Goal: Transaction & Acquisition: Book appointment/travel/reservation

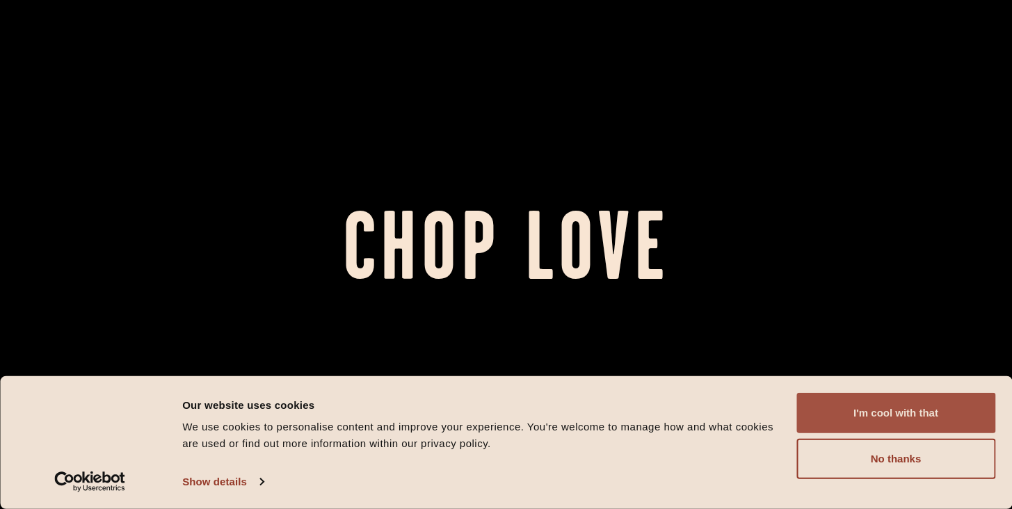
click at [855, 410] on button "I'm cool with that" at bounding box center [895, 413] width 199 height 40
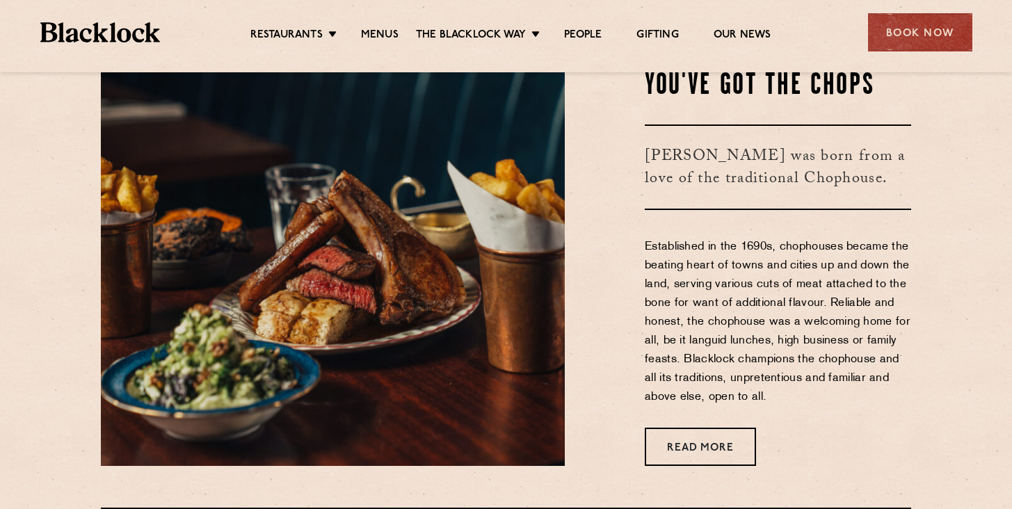
scroll to position [472, 0]
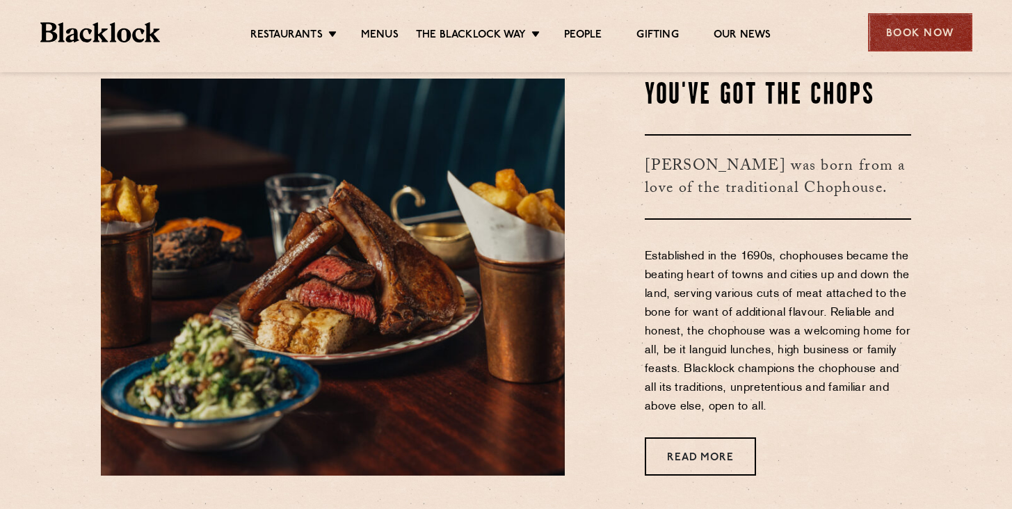
click at [911, 33] on div "Book Now" at bounding box center [920, 32] width 104 height 38
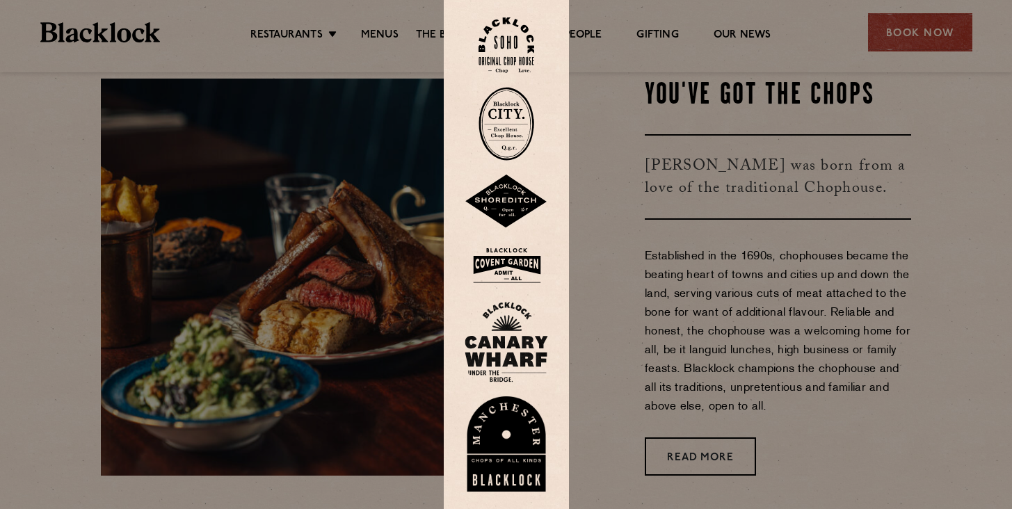
click at [519, 342] on img at bounding box center [506, 342] width 83 height 81
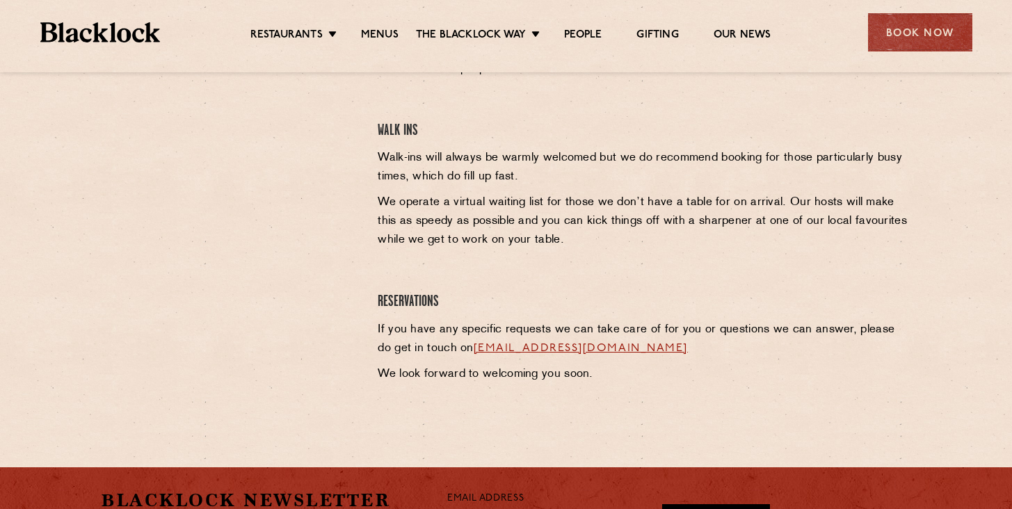
scroll to position [567, 0]
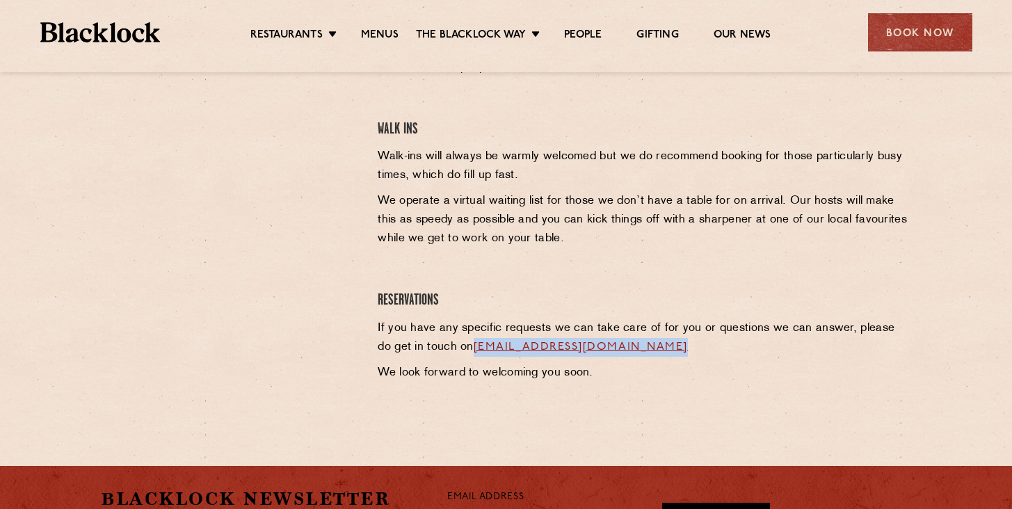
drag, startPoint x: 689, startPoint y: 341, endPoint x: 456, endPoint y: 344, distance: 233.0
click at [456, 344] on p "If you have any specific requests we can take care of for you or questions we c…" at bounding box center [644, 338] width 533 height 38
copy p "canarywharf@theblacklock.com"
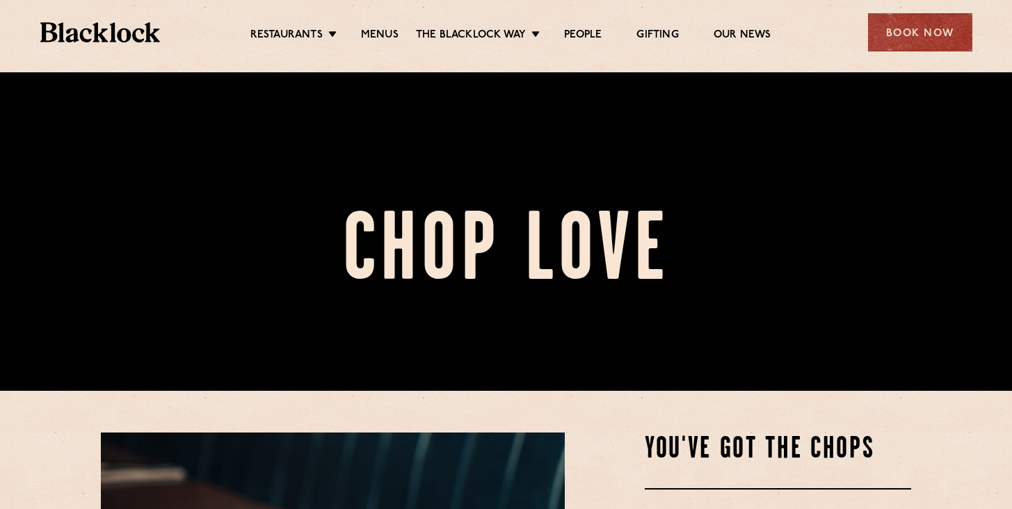
scroll to position [103, 0]
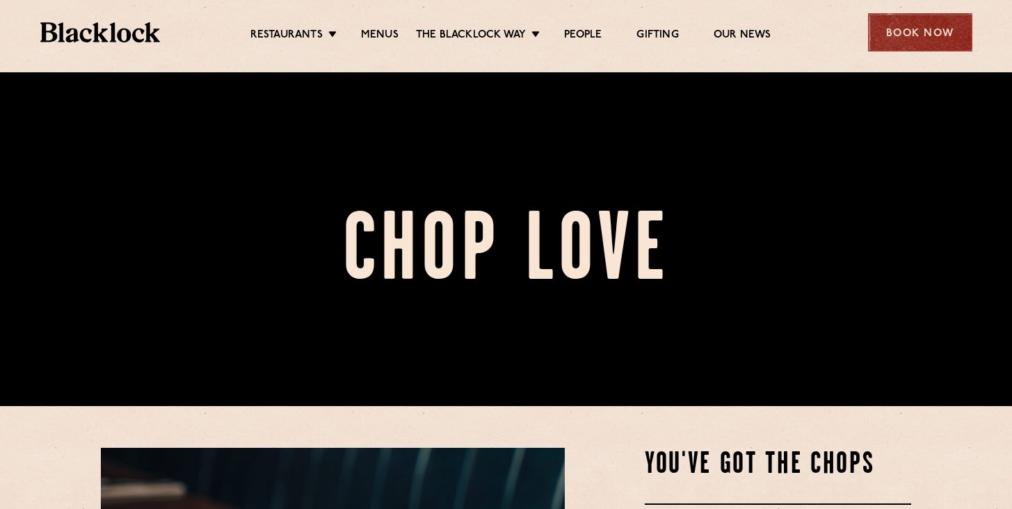
click at [924, 40] on div "Book Now" at bounding box center [920, 32] width 104 height 38
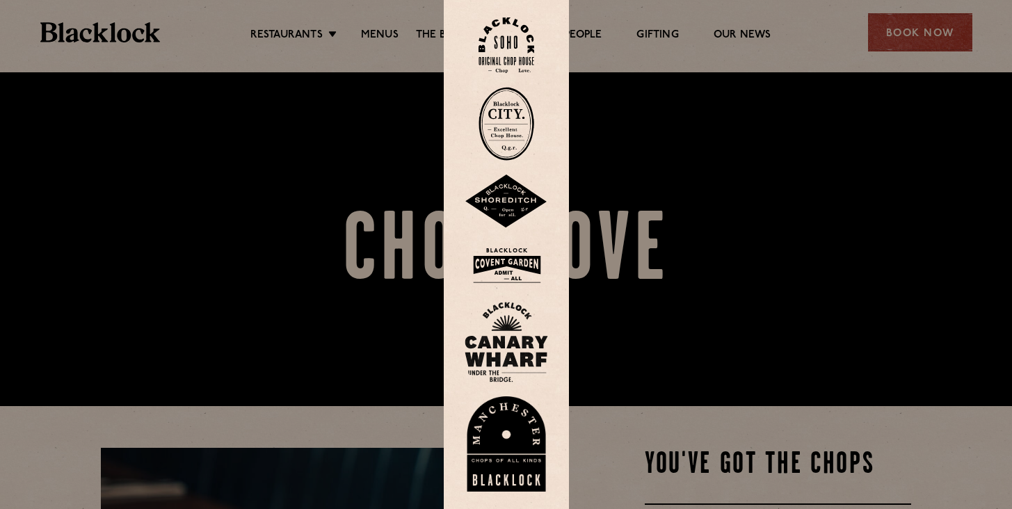
click at [529, 267] on img at bounding box center [506, 265] width 83 height 45
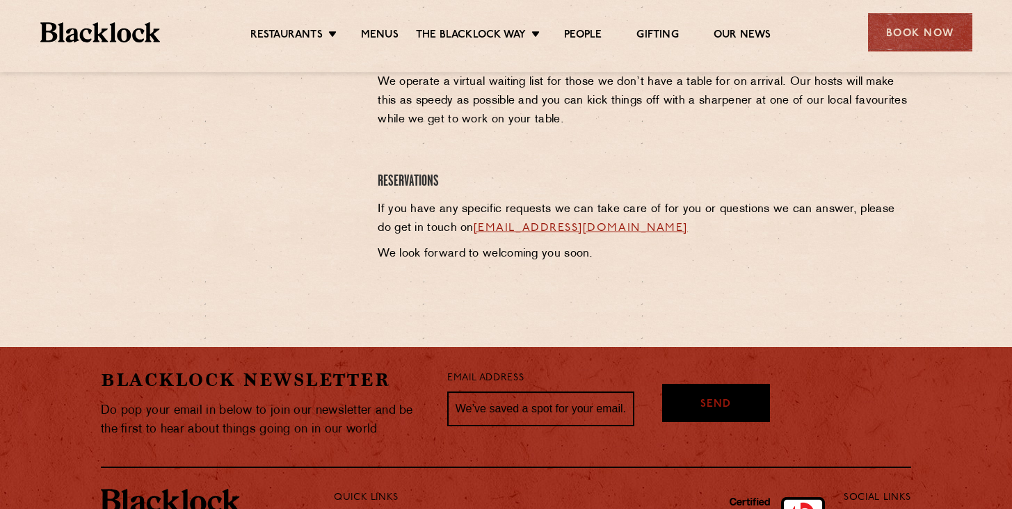
scroll to position [735, 0]
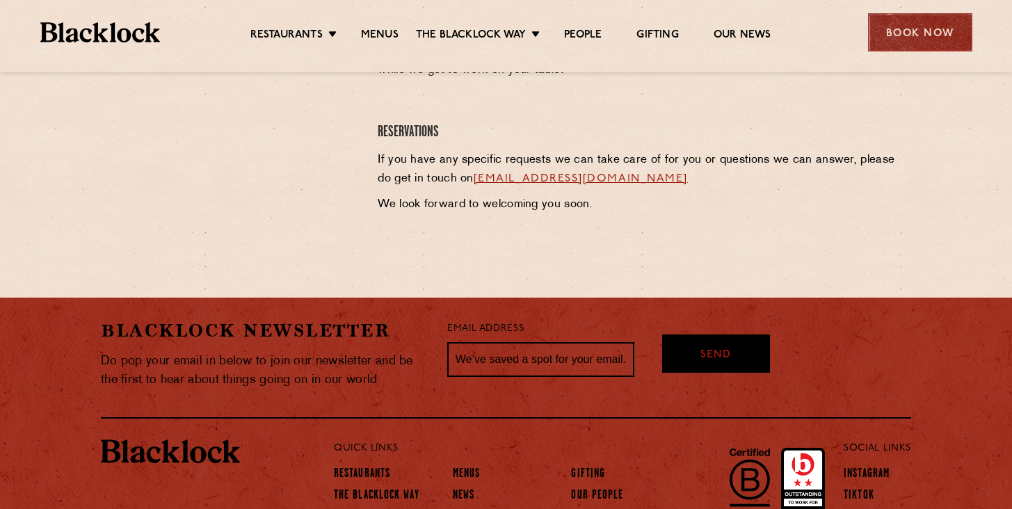
click at [942, 36] on div "Book Now" at bounding box center [920, 32] width 104 height 38
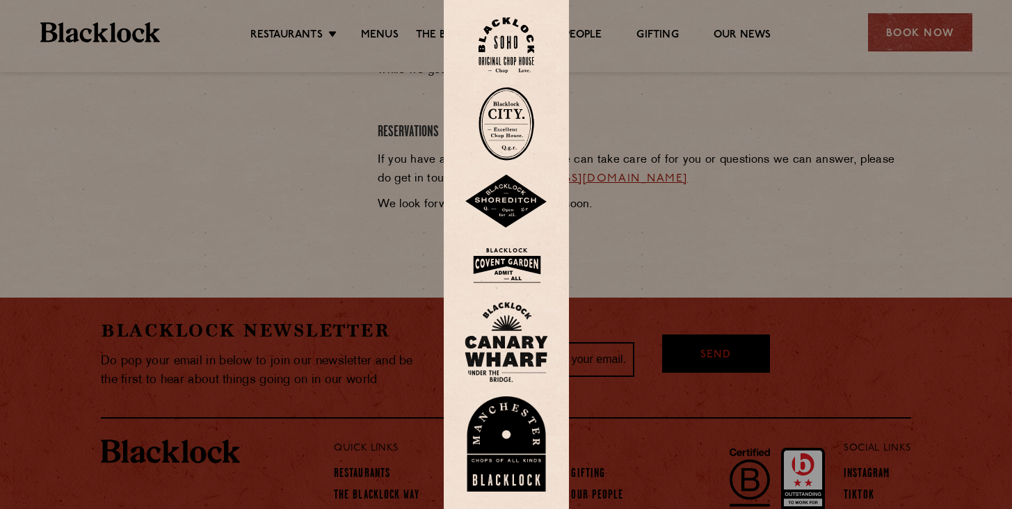
click at [521, 59] on img at bounding box center [506, 45] width 56 height 56
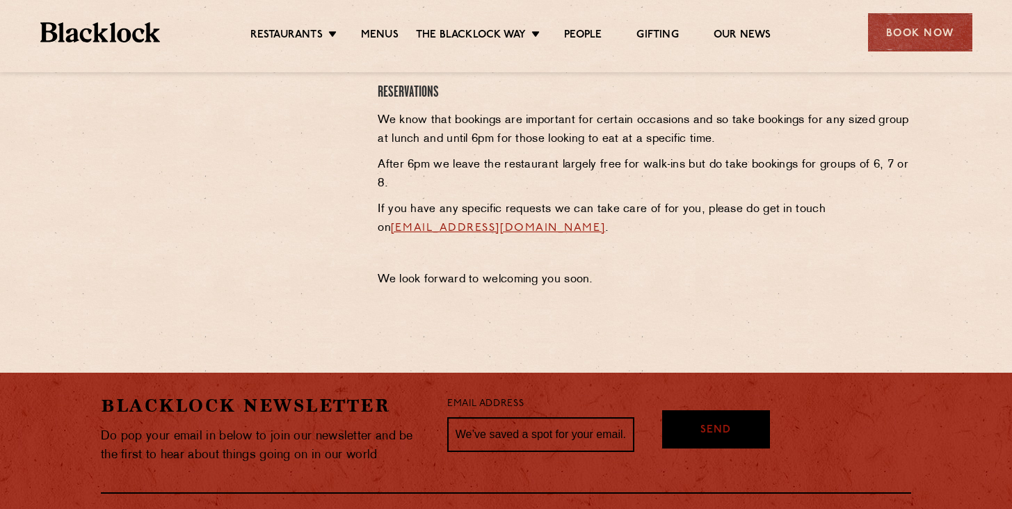
scroll to position [634, 0]
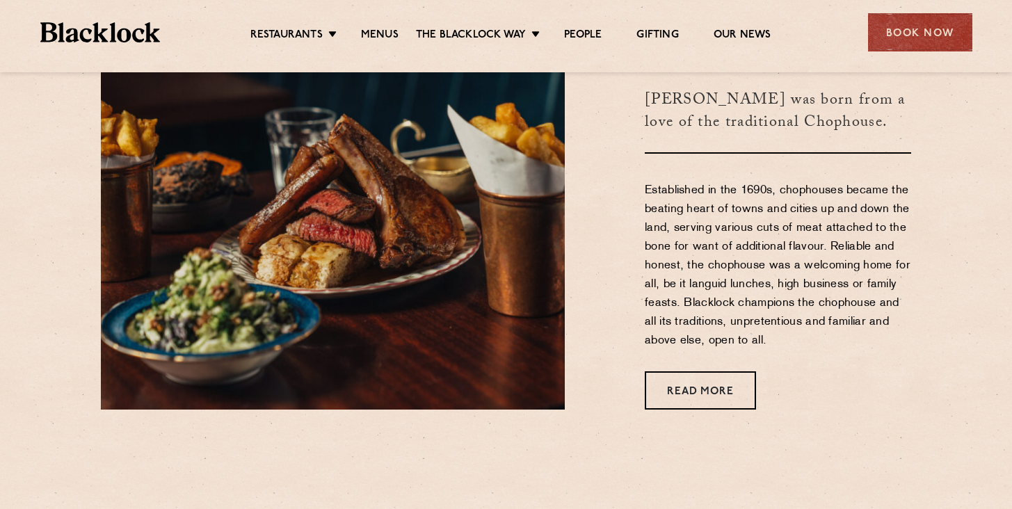
scroll to position [815, 0]
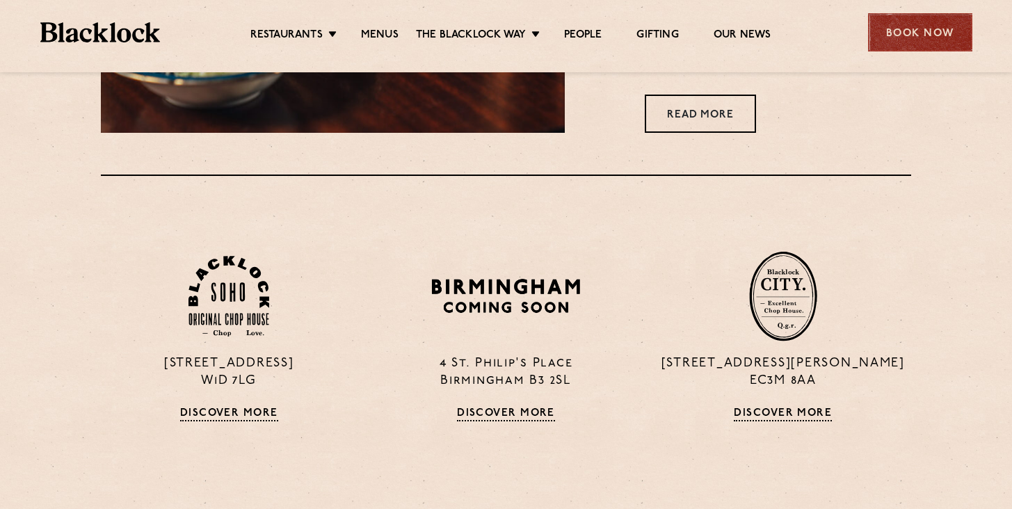
click at [901, 27] on div "Book Now" at bounding box center [920, 32] width 104 height 38
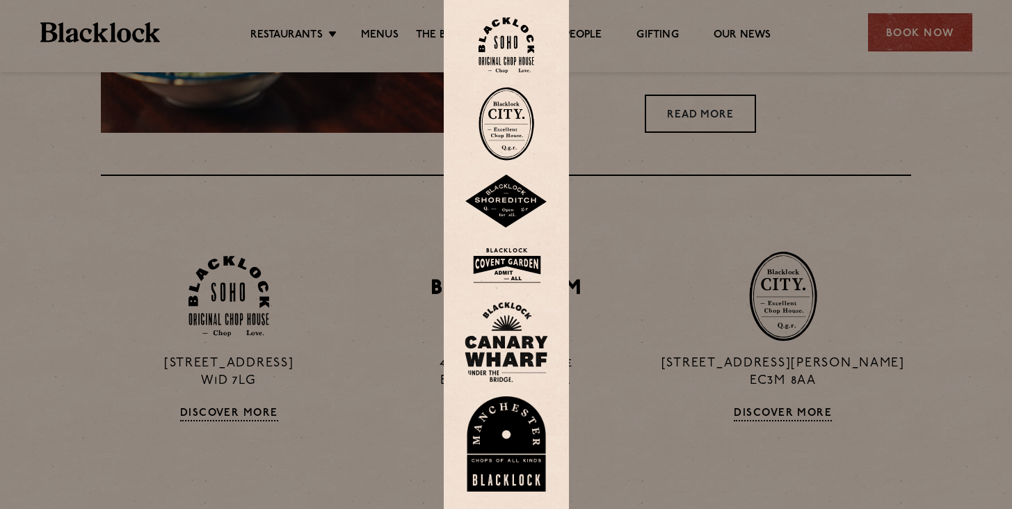
click at [504, 262] on img at bounding box center [506, 265] width 83 height 45
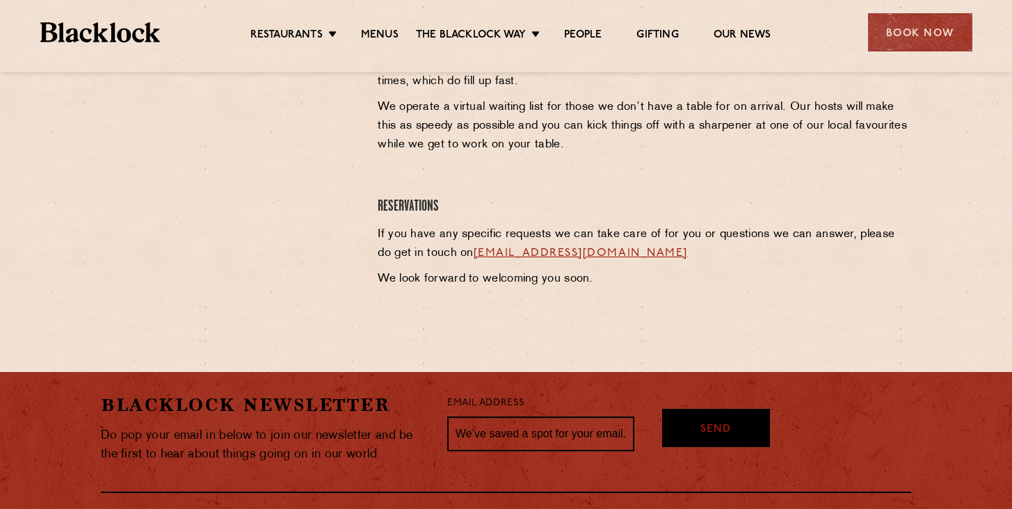
scroll to position [659, 0]
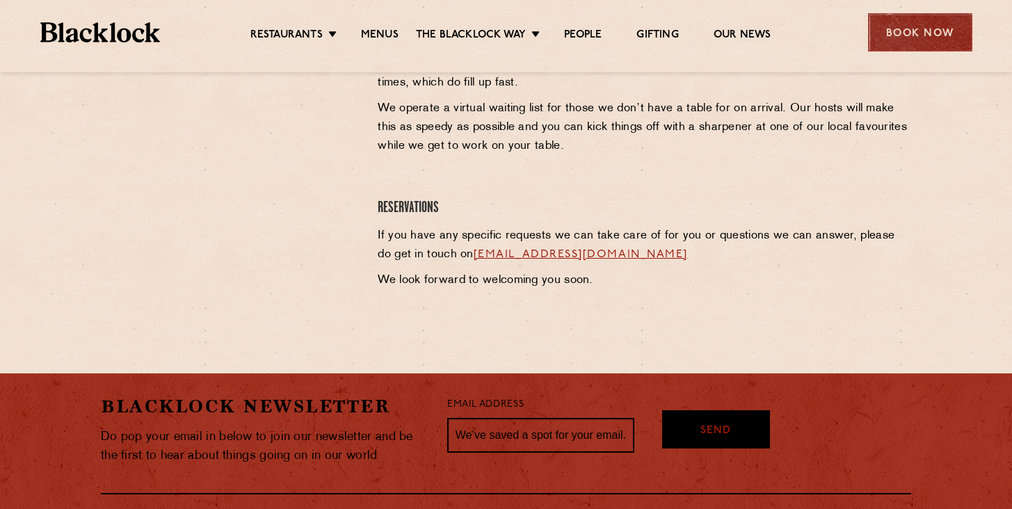
click at [906, 28] on div "Book Now" at bounding box center [920, 32] width 104 height 38
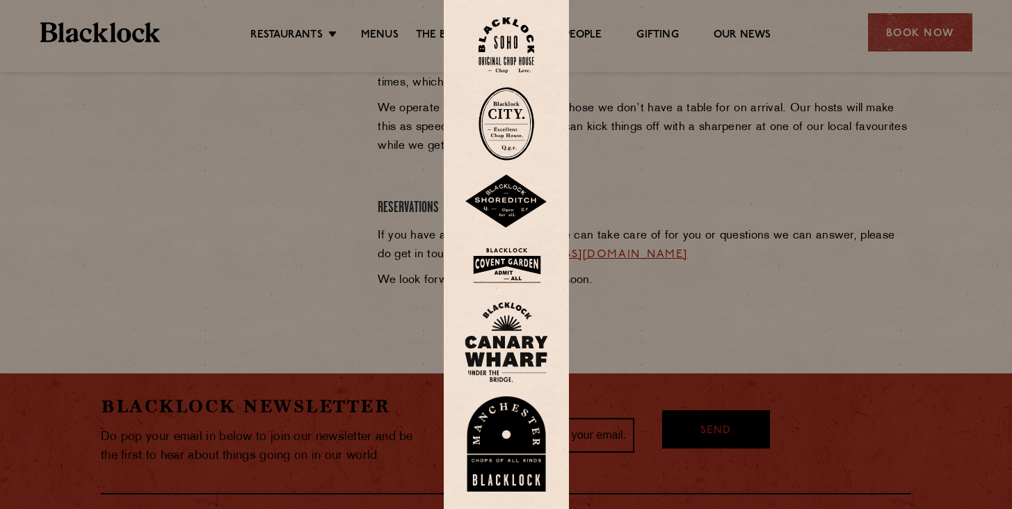
click at [504, 31] on img at bounding box center [506, 45] width 56 height 56
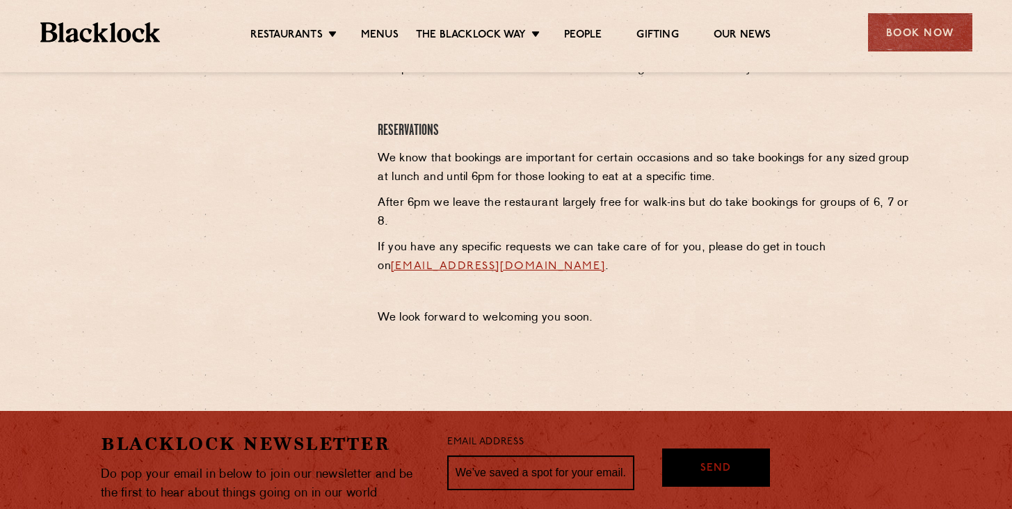
scroll to position [596, 0]
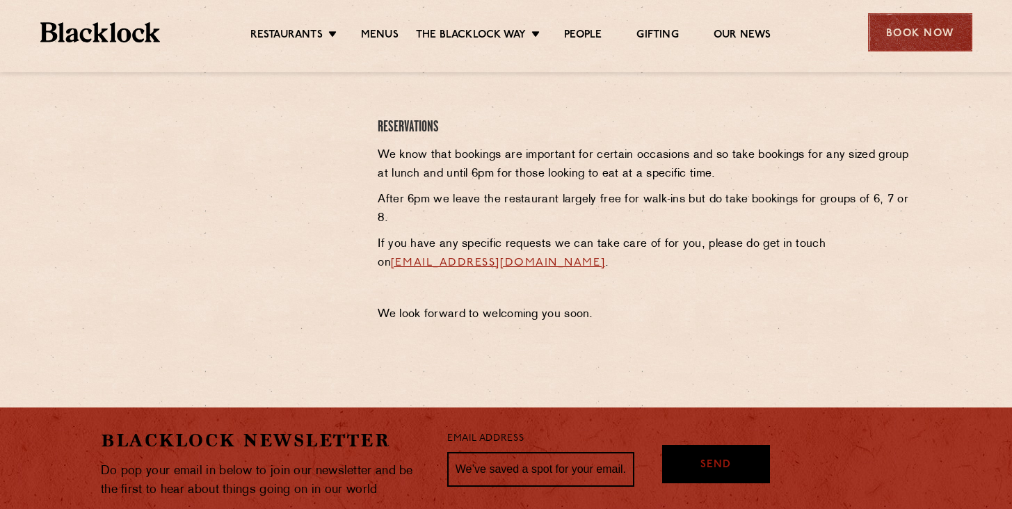
click at [905, 34] on div "Book Now" at bounding box center [920, 32] width 104 height 38
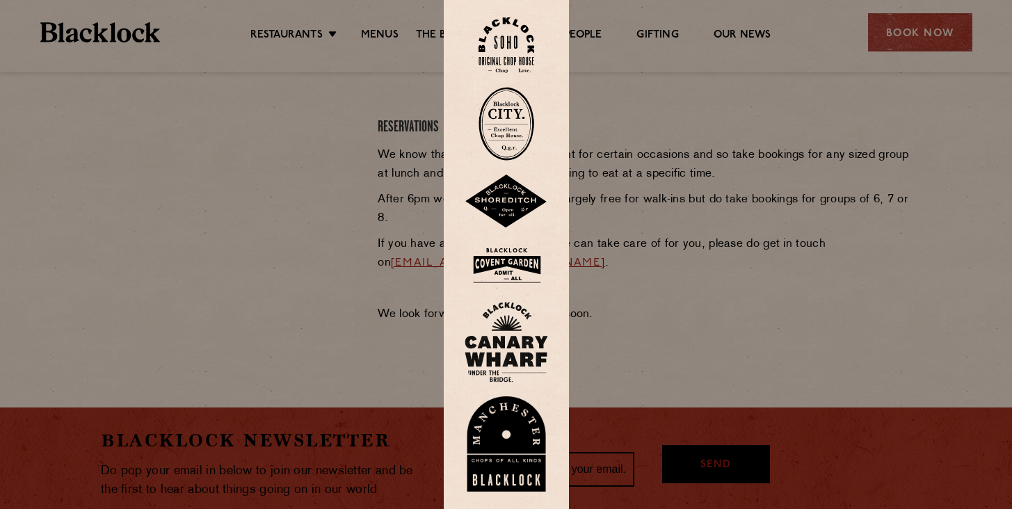
click at [493, 351] on img at bounding box center [506, 342] width 83 height 81
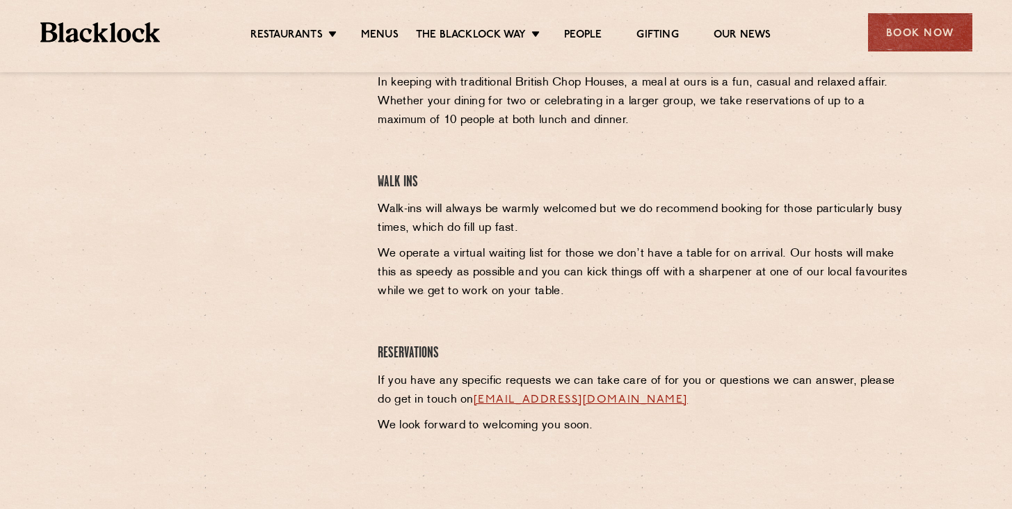
scroll to position [535, 0]
